Goal: Information Seeking & Learning: Find specific fact

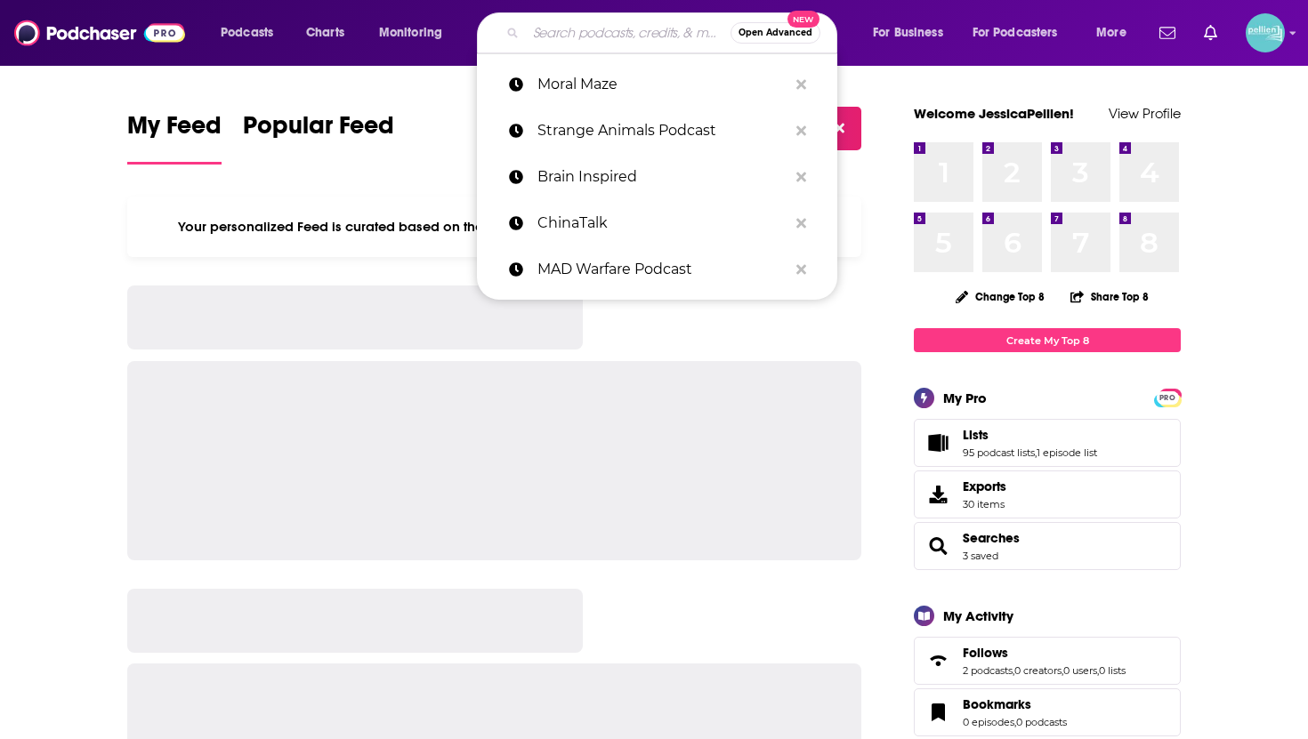
click at [561, 28] on input "Search podcasts, credits, & more..." at bounding box center [628, 33] width 205 height 28
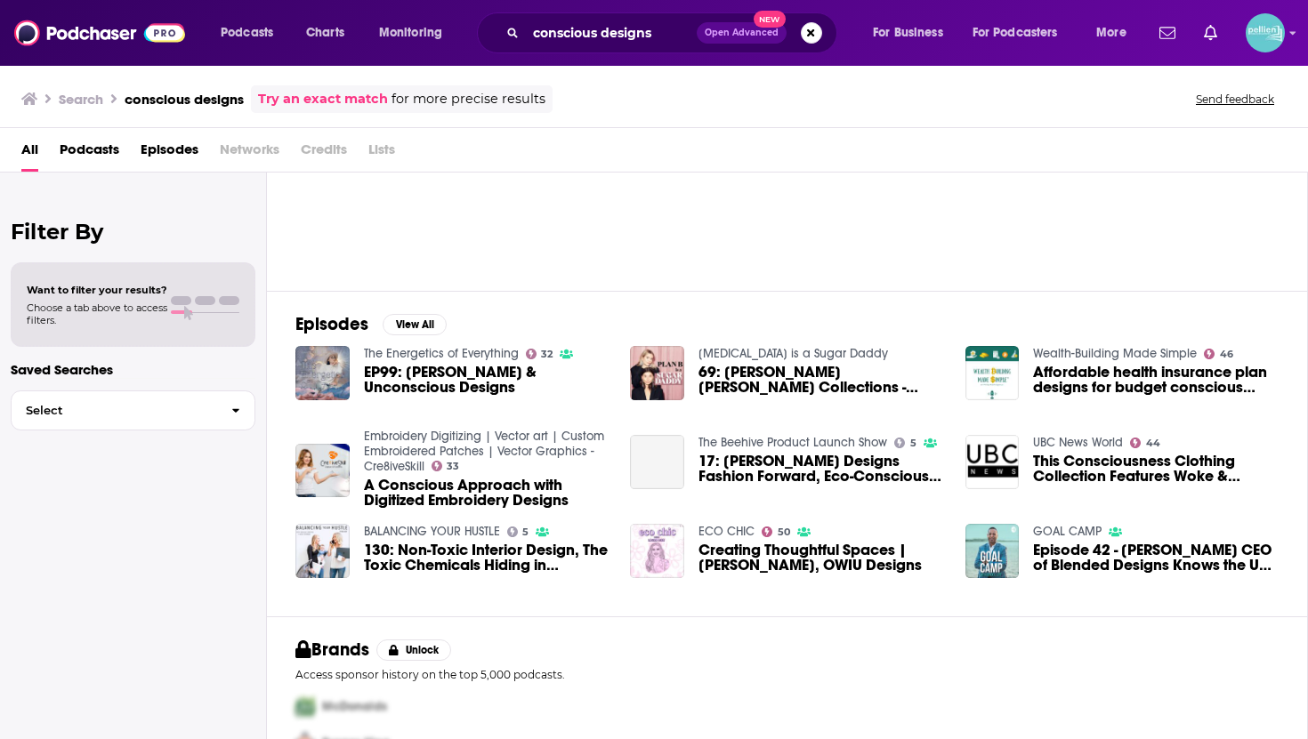
scroll to position [133, 0]
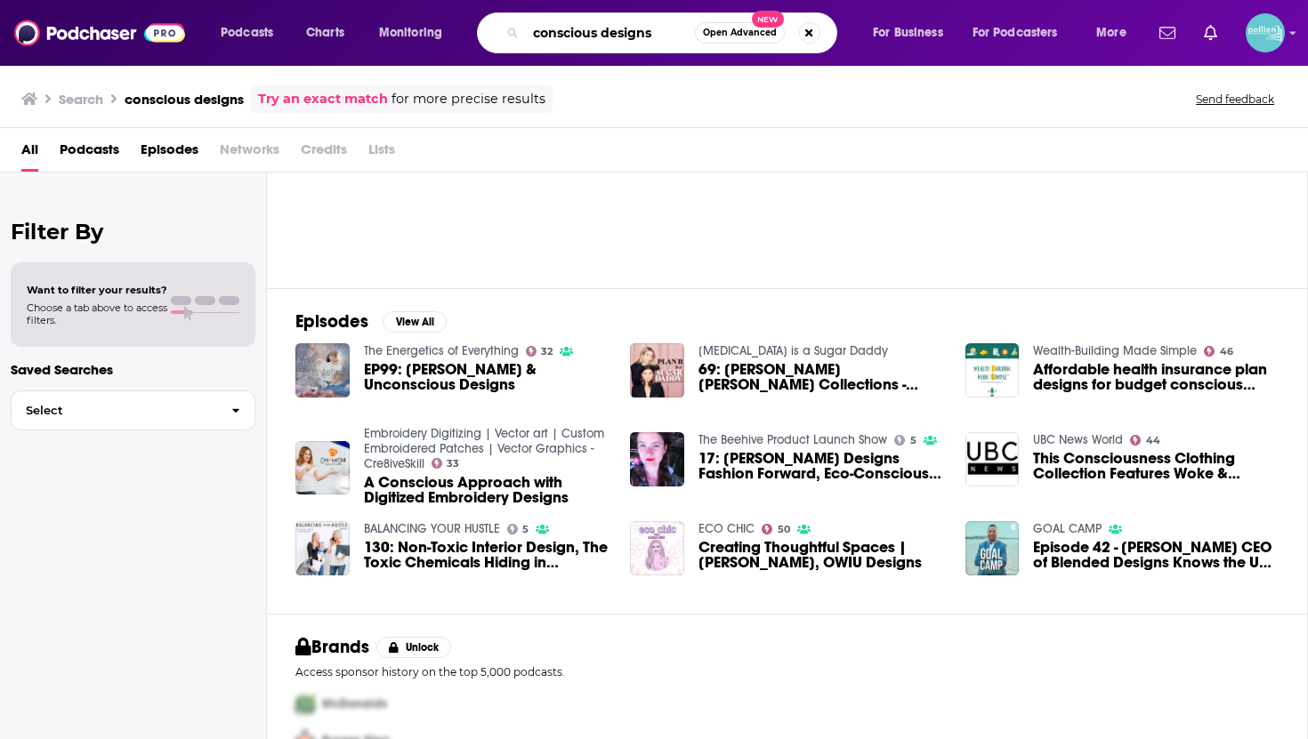
drag, startPoint x: 656, startPoint y: 29, endPoint x: 525, endPoint y: 26, distance: 130.8
click at [525, 26] on div "conscious designs Open Advanced New" at bounding box center [657, 32] width 360 height 41
type input "[PERSON_NAME] firm"
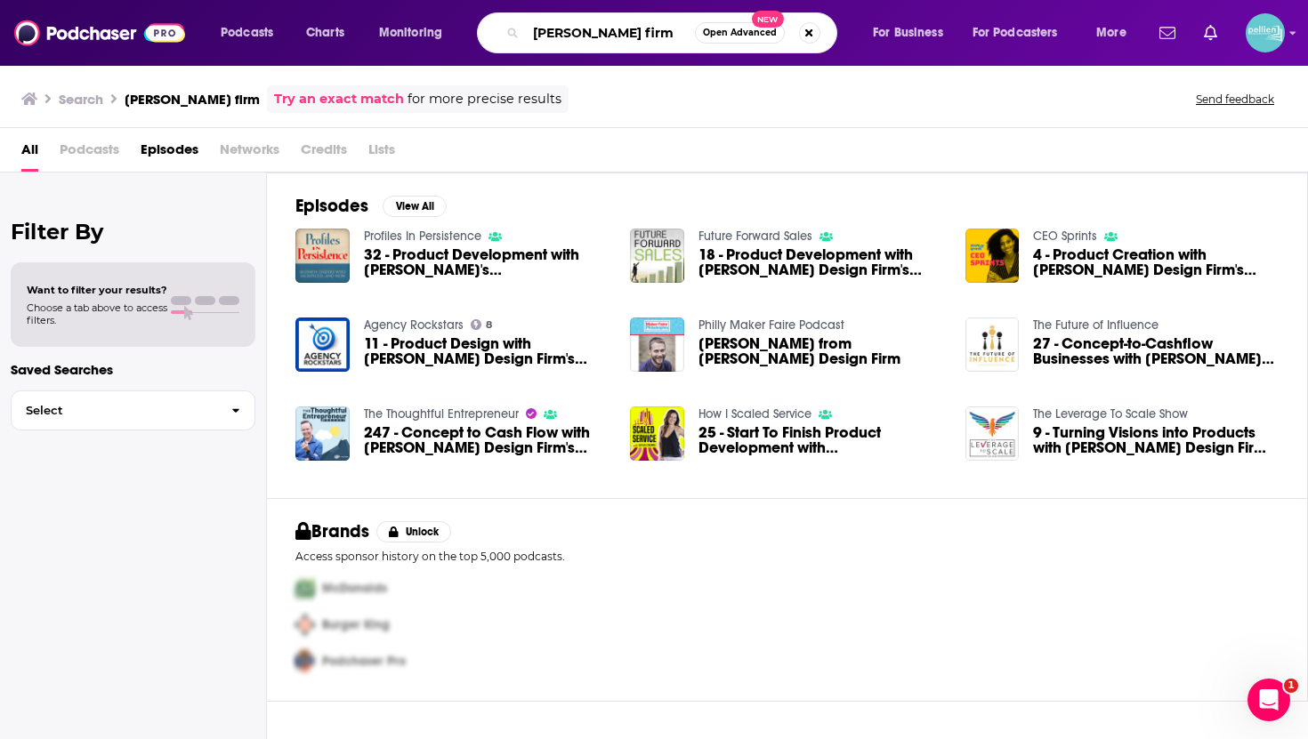
drag, startPoint x: 640, startPoint y: 37, endPoint x: 503, endPoint y: 28, distance: 137.3
click at [501, 28] on div "[PERSON_NAME] firm Open Advanced New" at bounding box center [657, 32] width 360 height 41
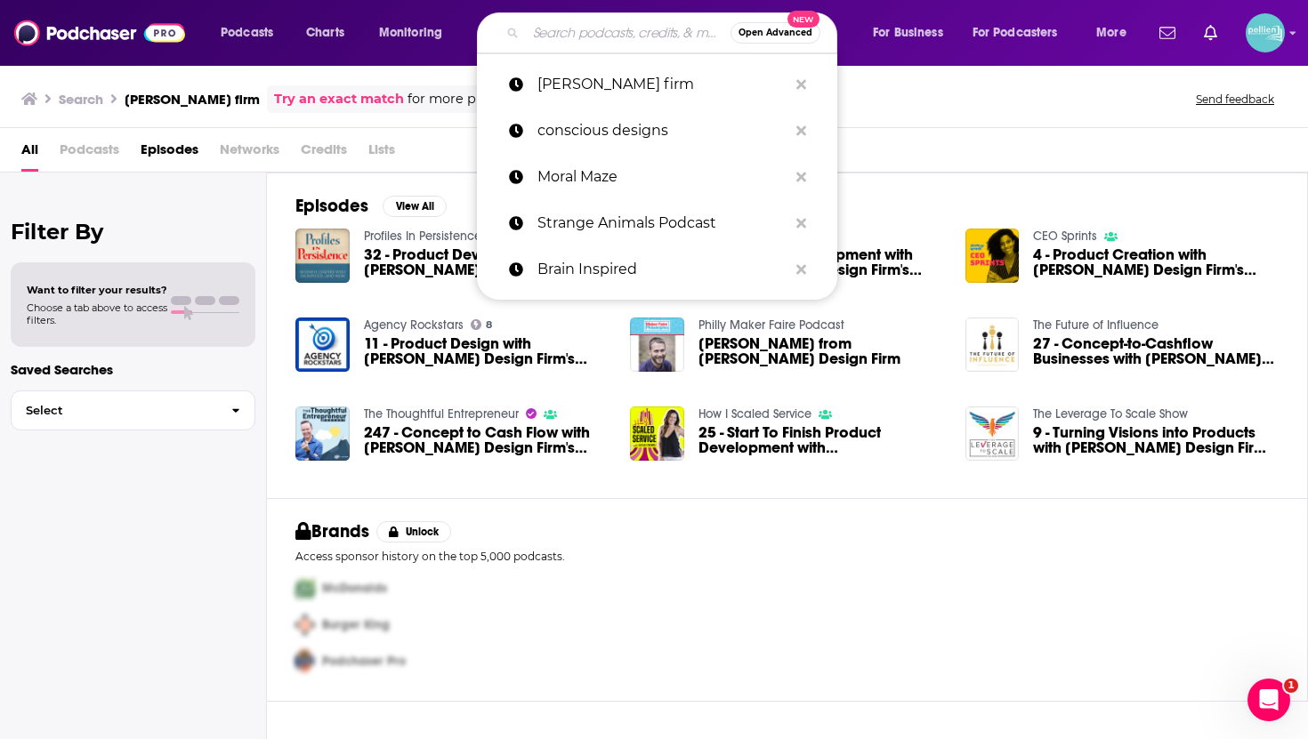
click at [289, 192] on div "Episodes View All Profiles In Persistence 32 - Product Development with [PERSON…" at bounding box center [787, 336] width 1041 height 326
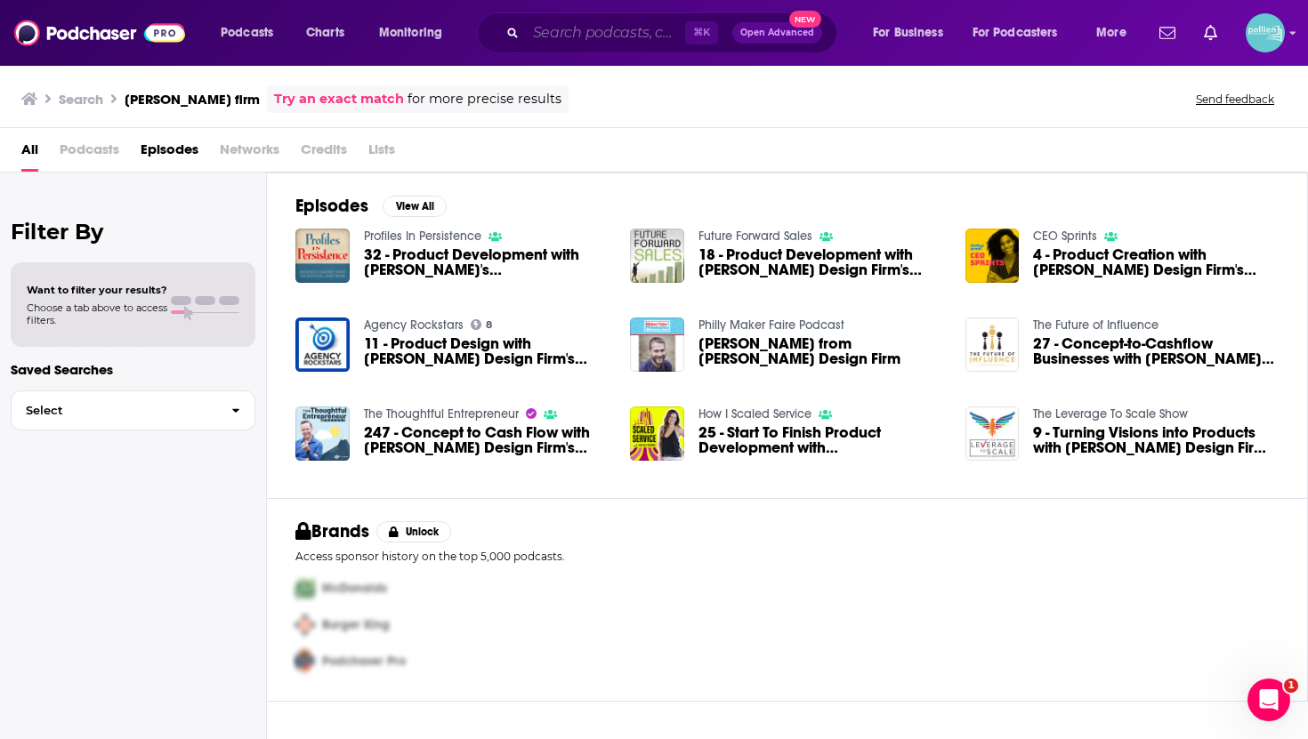
click at [554, 27] on input "Search podcasts, credits, & more..." at bounding box center [605, 33] width 159 height 28
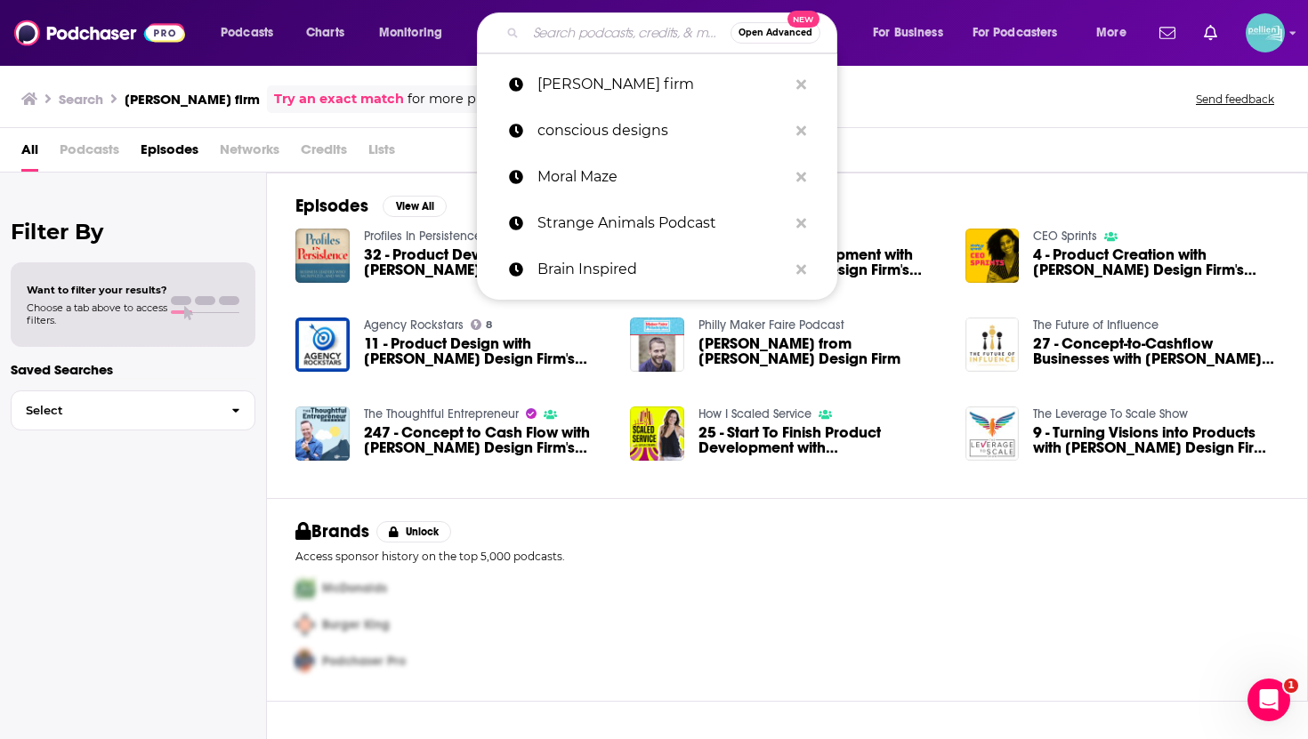
paste input "Conscious Design Podcast"
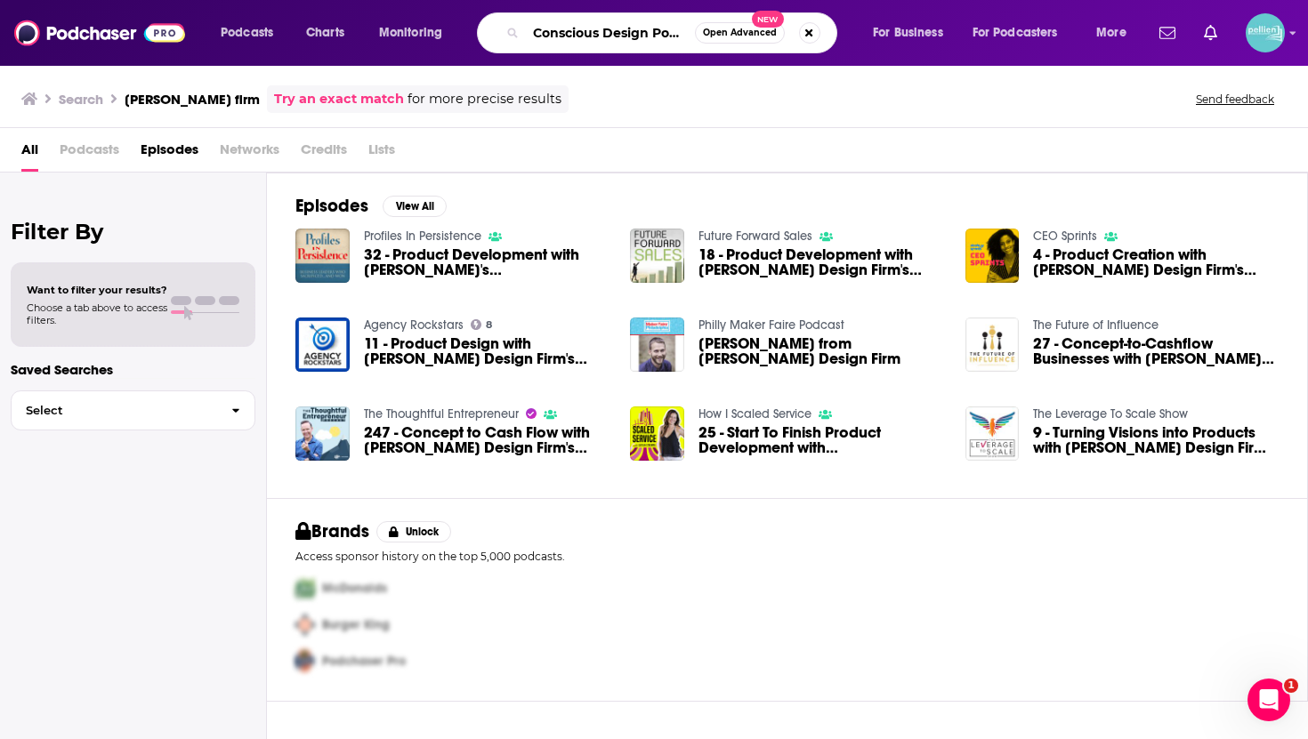
scroll to position [0, 20]
type input "Conscious Design Podcast"
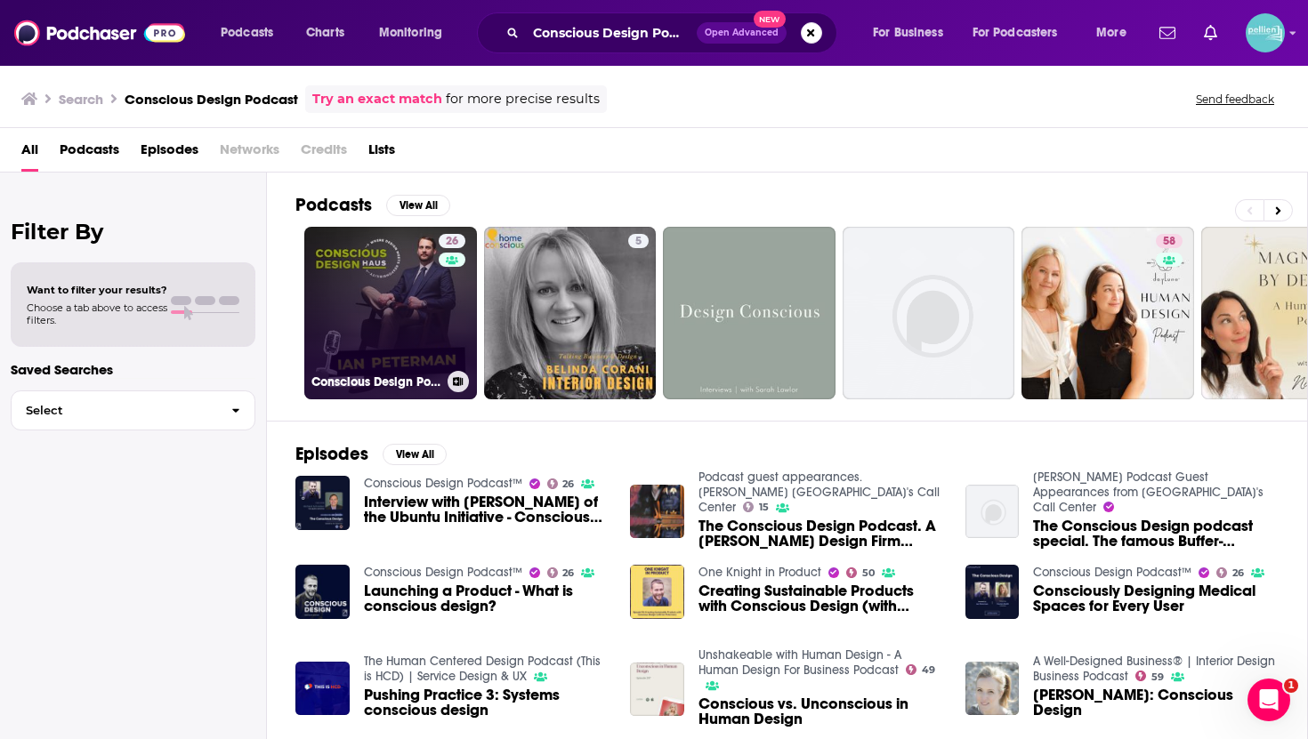
click at [384, 326] on link "26 Conscious Design Podcast™" at bounding box center [390, 313] width 173 height 173
